Goal: Navigation & Orientation: Understand site structure

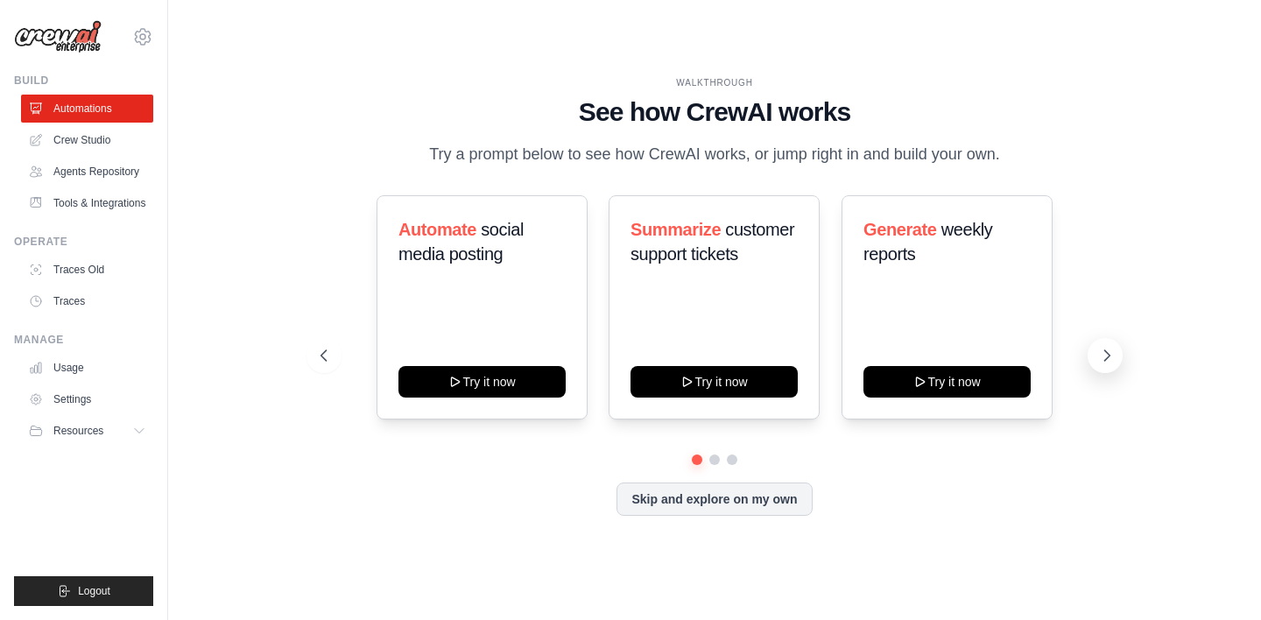
click at [1106, 356] on icon at bounding box center [1107, 356] width 18 height 18
click at [729, 504] on button "Skip and explore on my own" at bounding box center [713, 497] width 195 height 33
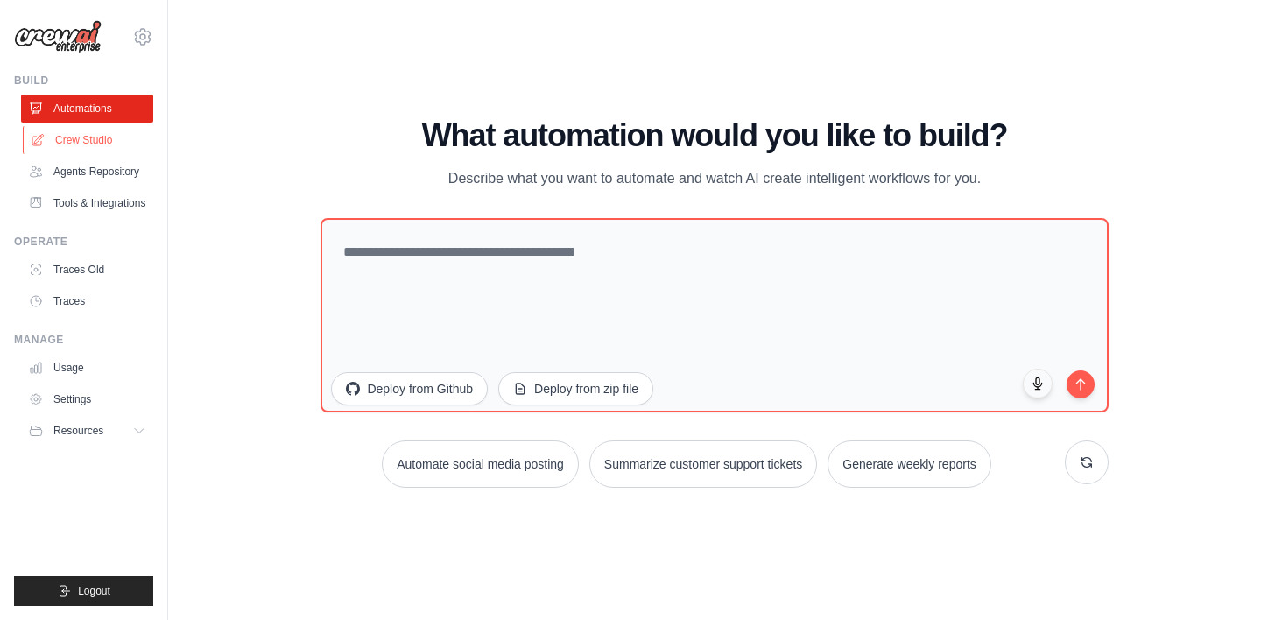
click at [81, 141] on link "Crew Studio" at bounding box center [89, 140] width 132 height 28
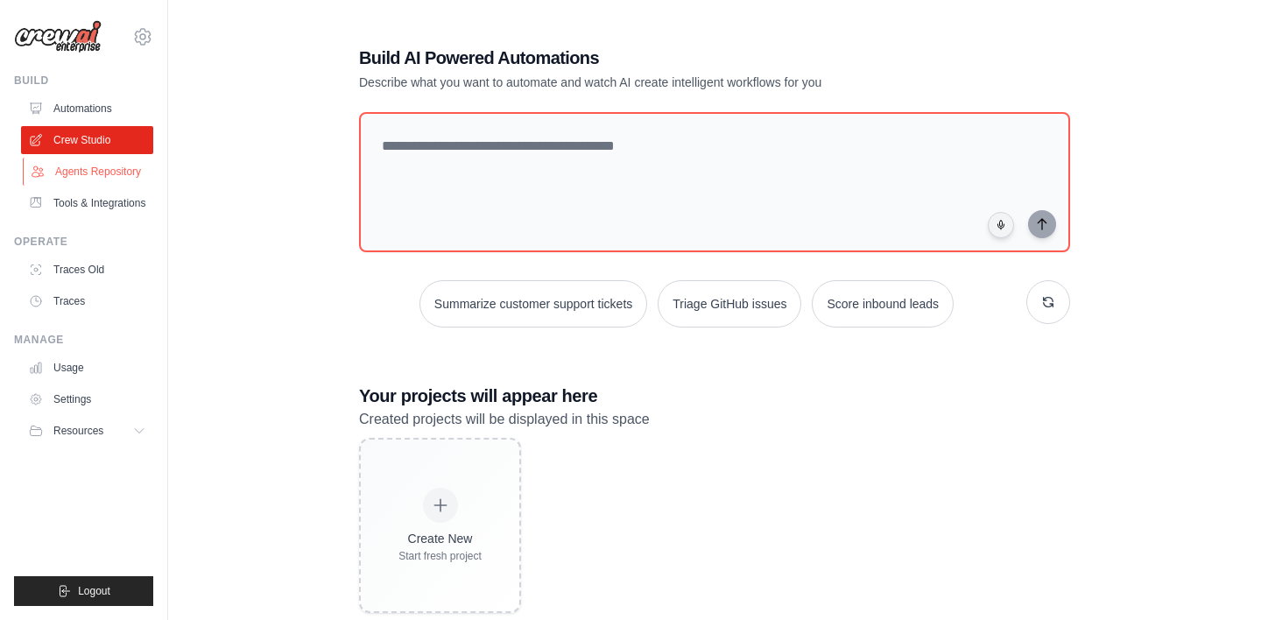
click at [123, 173] on link "Agents Repository" at bounding box center [89, 172] width 132 height 28
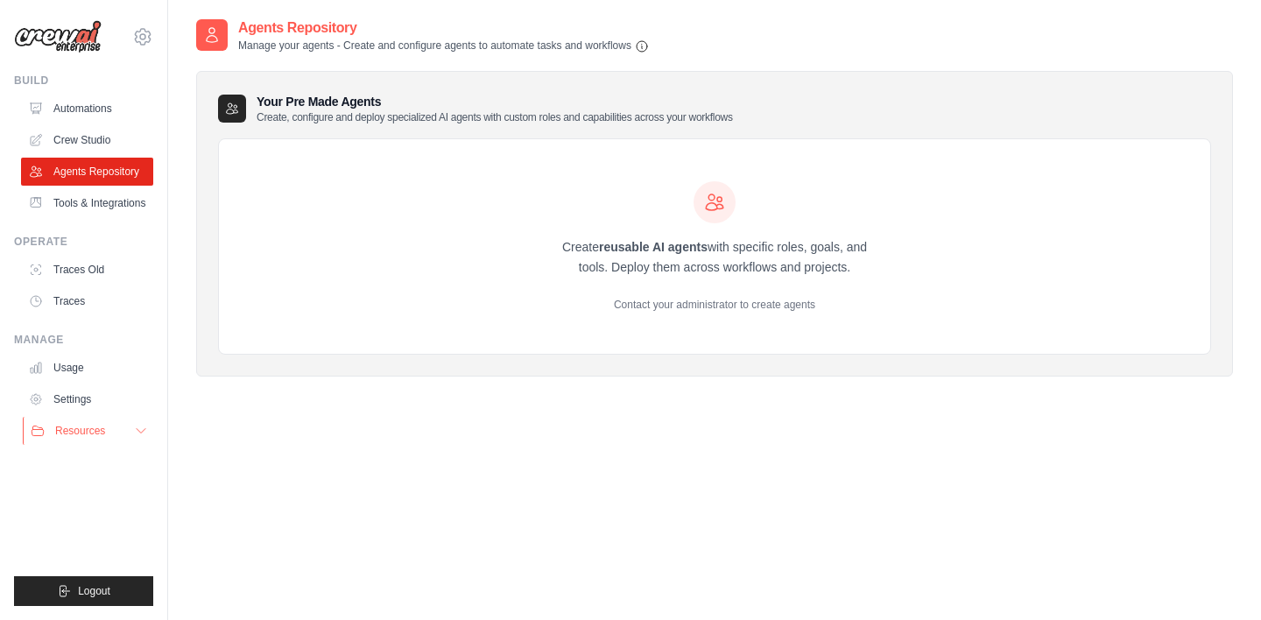
click at [140, 433] on icon at bounding box center [141, 431] width 9 height 4
click at [85, 208] on link "Tools & Integrations" at bounding box center [89, 203] width 132 height 28
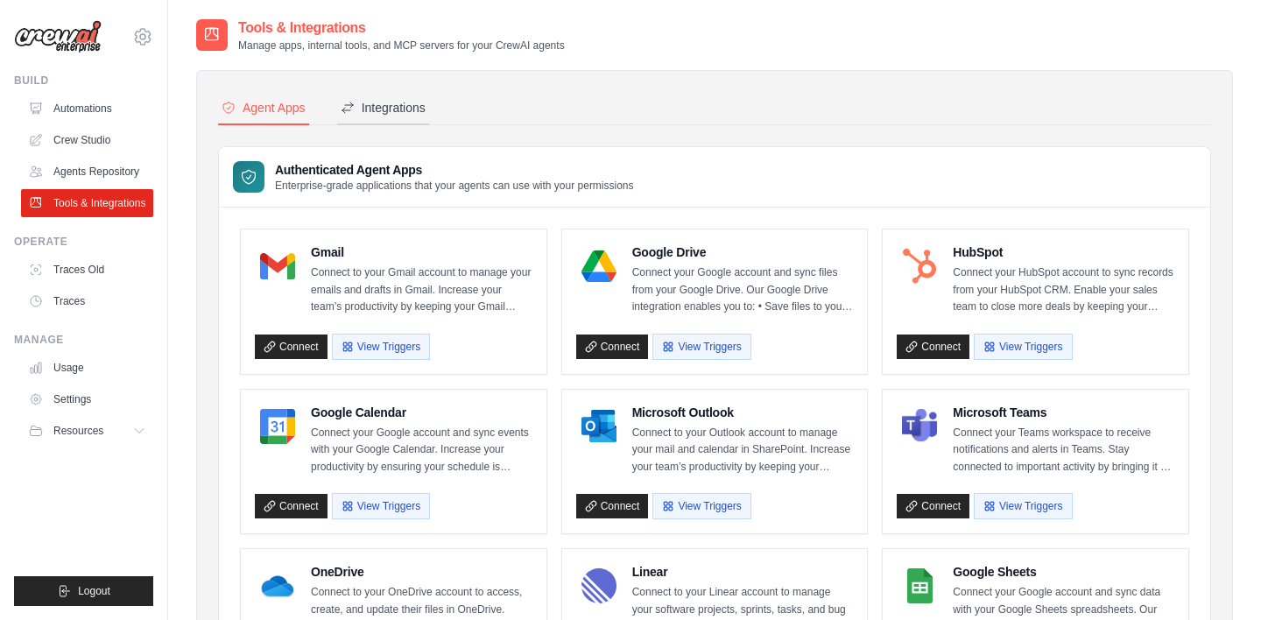
click at [398, 108] on div "Integrations" at bounding box center [383, 108] width 85 height 18
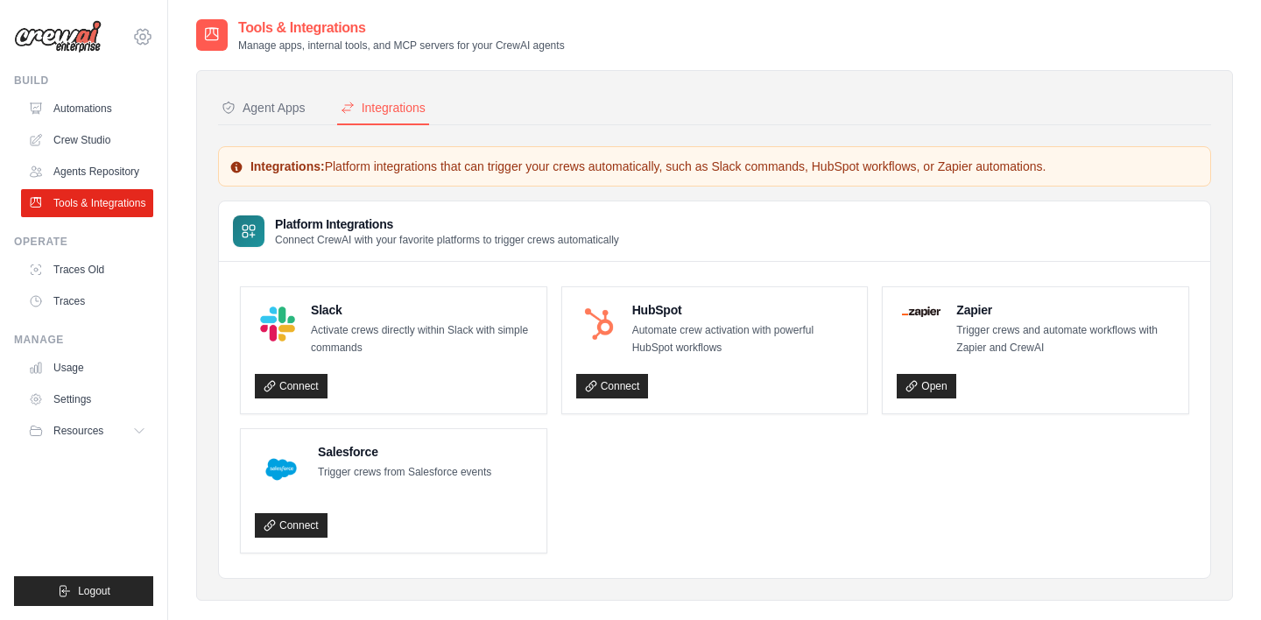
click at [144, 40] on icon at bounding box center [142, 36] width 21 height 21
click at [672, 102] on nav "Agent Apps Integrations" at bounding box center [714, 108] width 993 height 33
click at [102, 108] on link "Automations" at bounding box center [89, 109] width 132 height 28
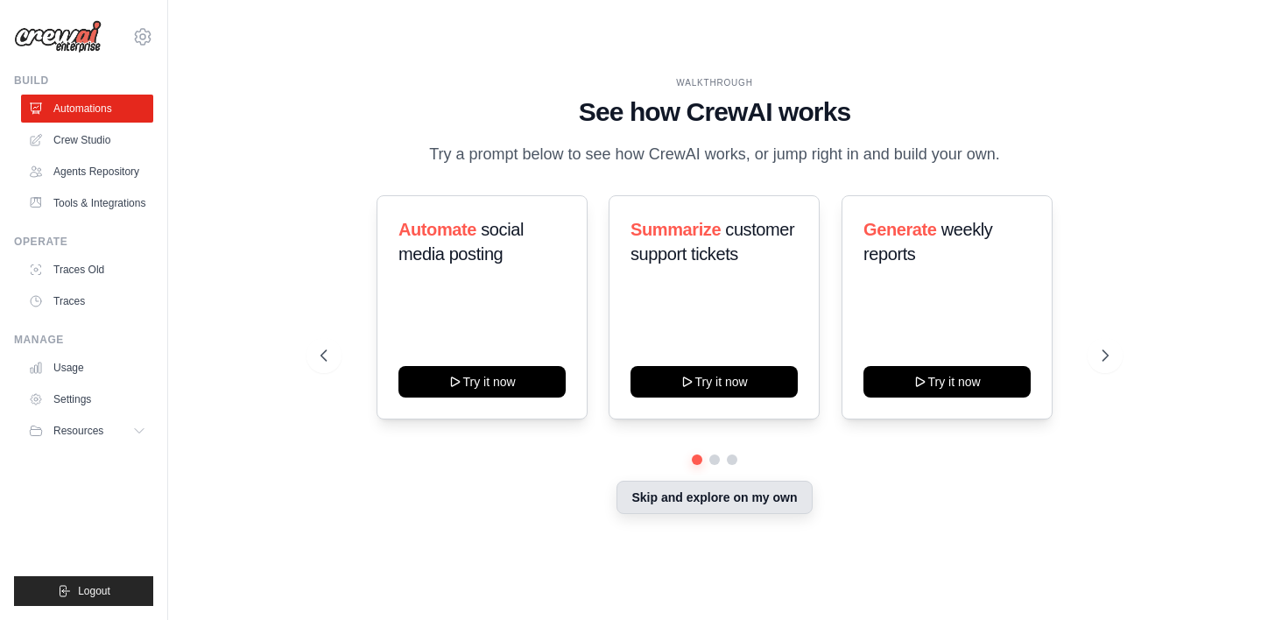
click at [723, 494] on button "Skip and explore on my own" at bounding box center [713, 497] width 195 height 33
